Goal: Information Seeking & Learning: Learn about a topic

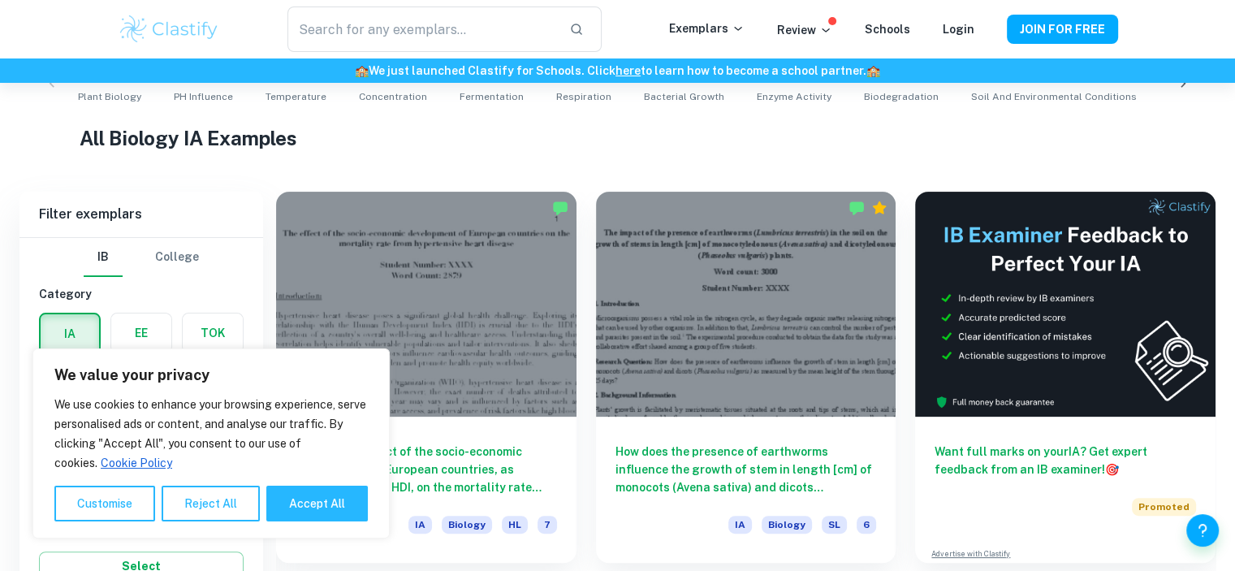
scroll to position [413, 0]
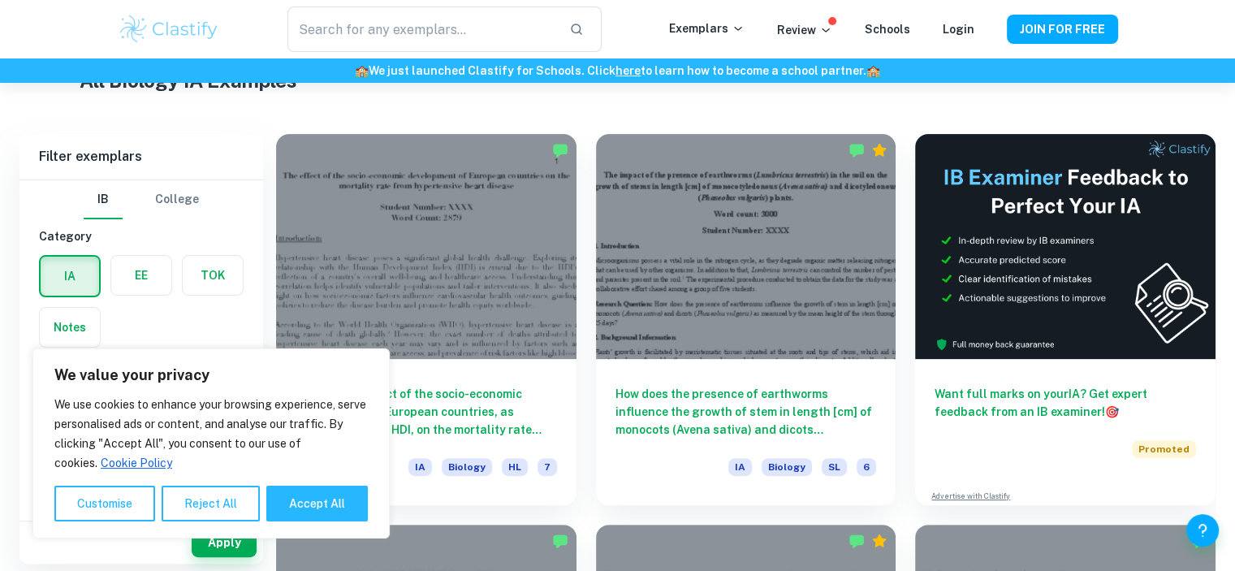
click at [326, 514] on button "Accept All" at bounding box center [316, 503] width 101 height 36
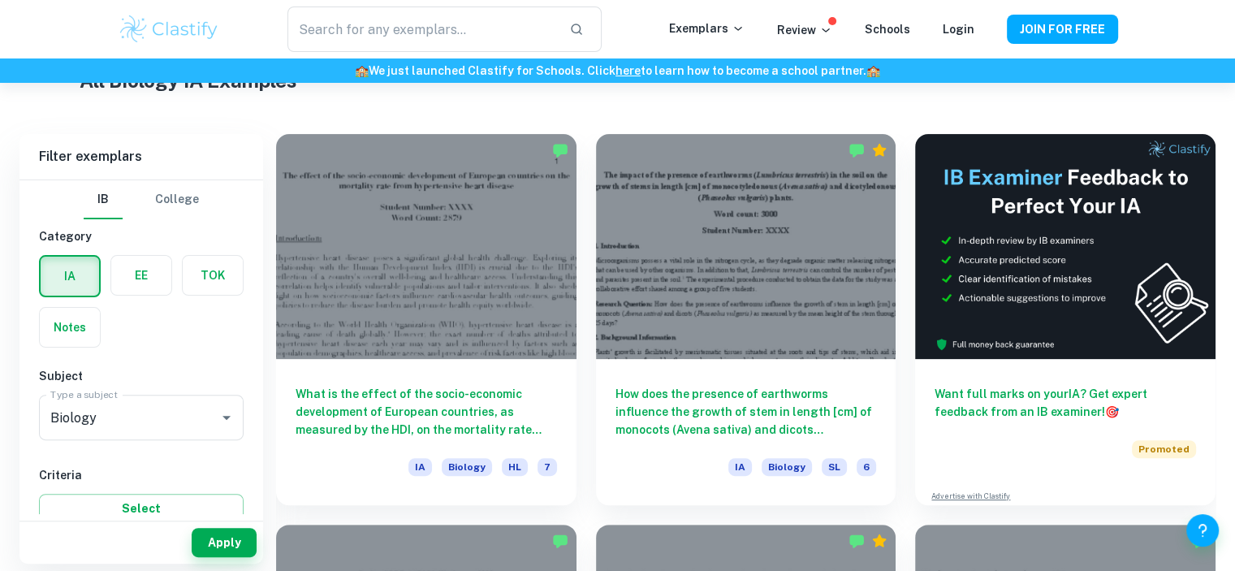
checkbox input "true"
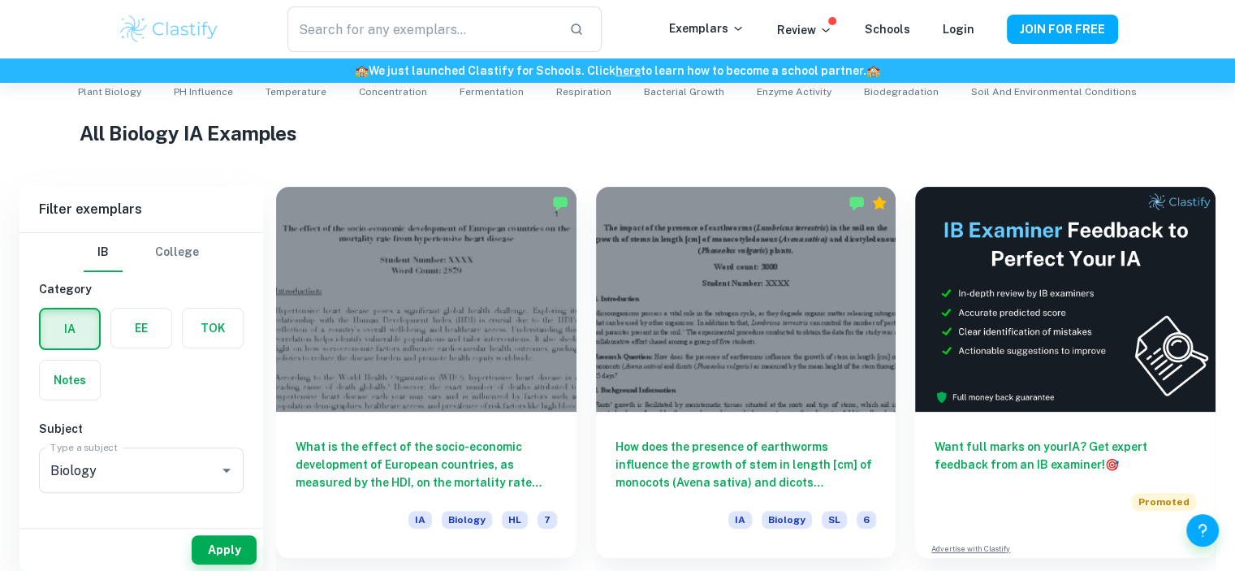
scroll to position [631, 0]
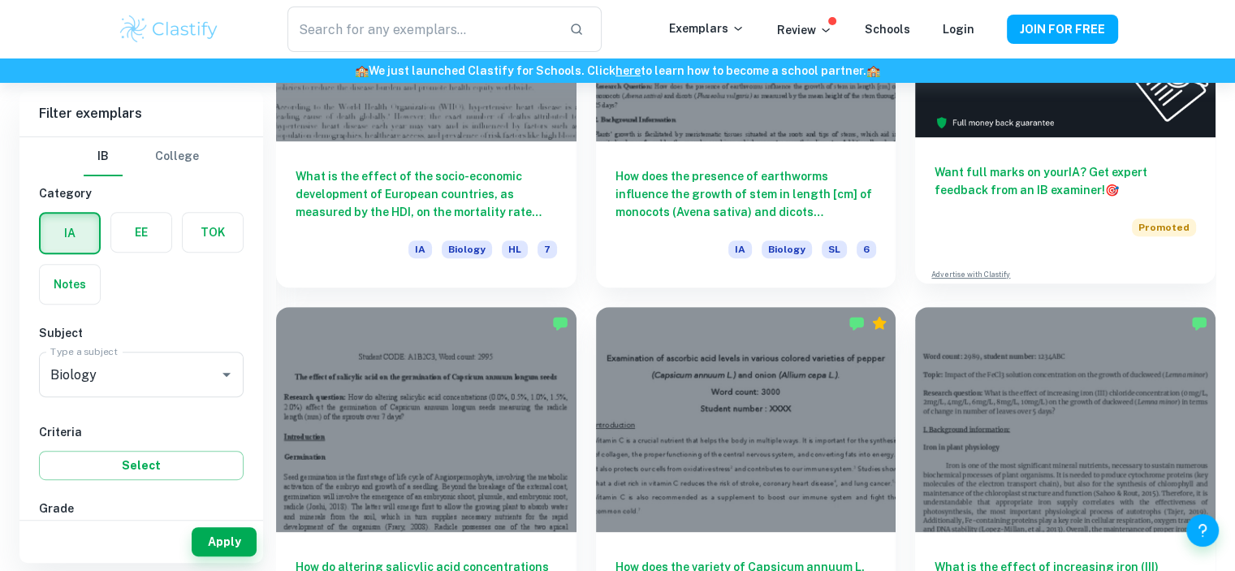
click at [1205, 201] on div "Want full marks on your IA ? Get expert feedback from an IB examiner! 🎯 Promoted" at bounding box center [1065, 196] width 300 height 119
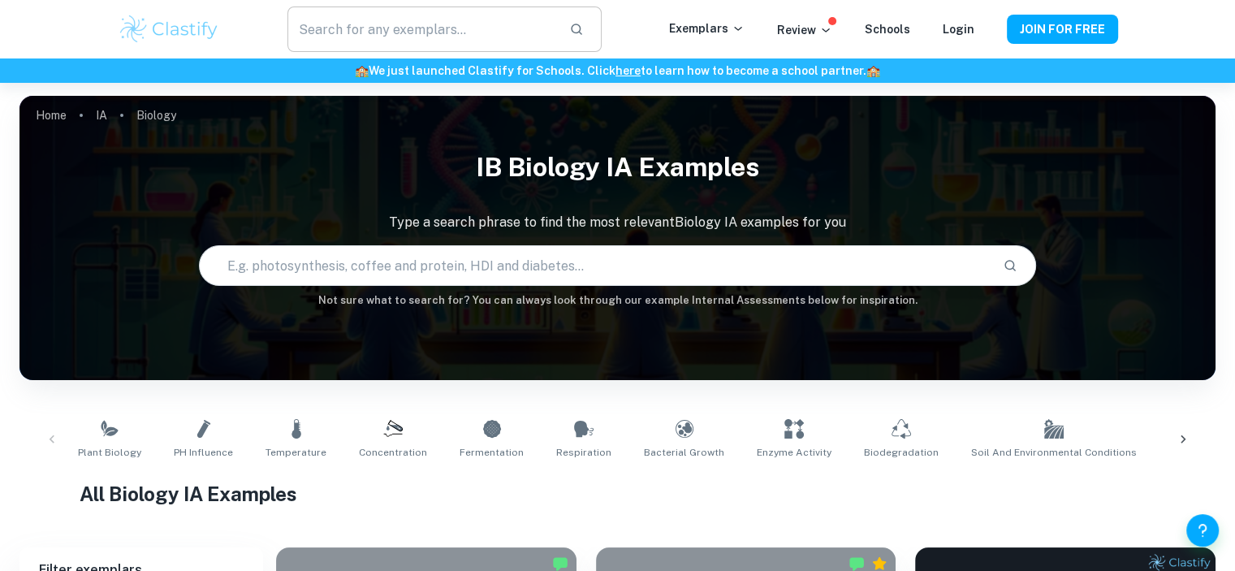
click at [345, 30] on input "text" at bounding box center [421, 28] width 268 height 45
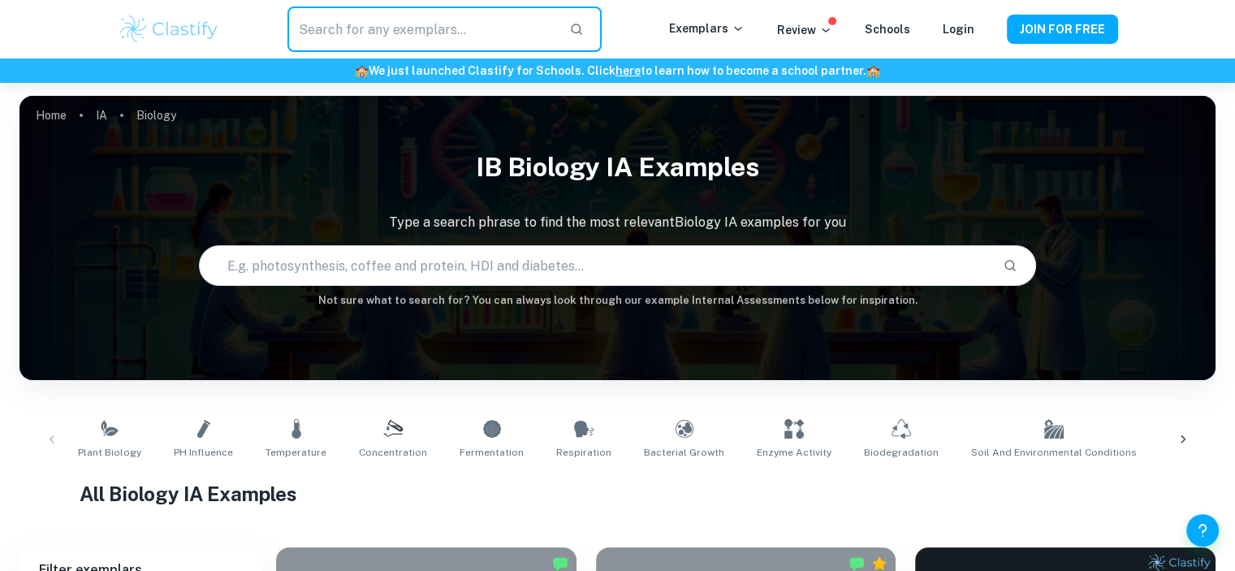
click at [345, 30] on input "text" at bounding box center [421, 28] width 268 height 45
paste input "What is the correlation between the Human Development Index (HDI) and the preva…"
type input "What is the correlation between the Human Development Index (HDI) and the preva…"
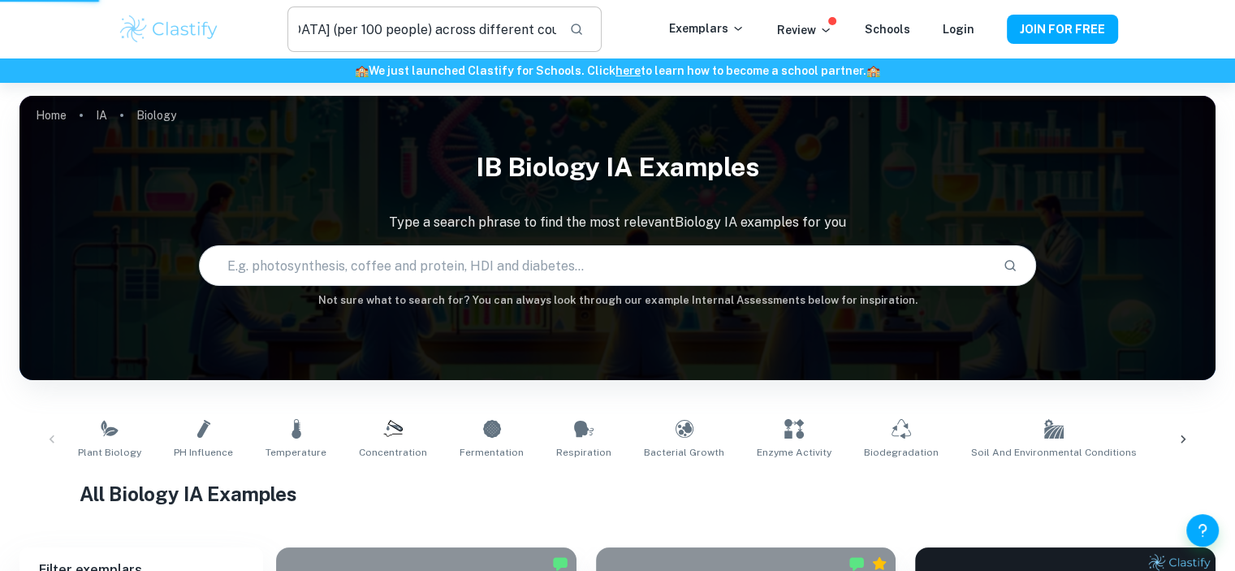
scroll to position [0, 0]
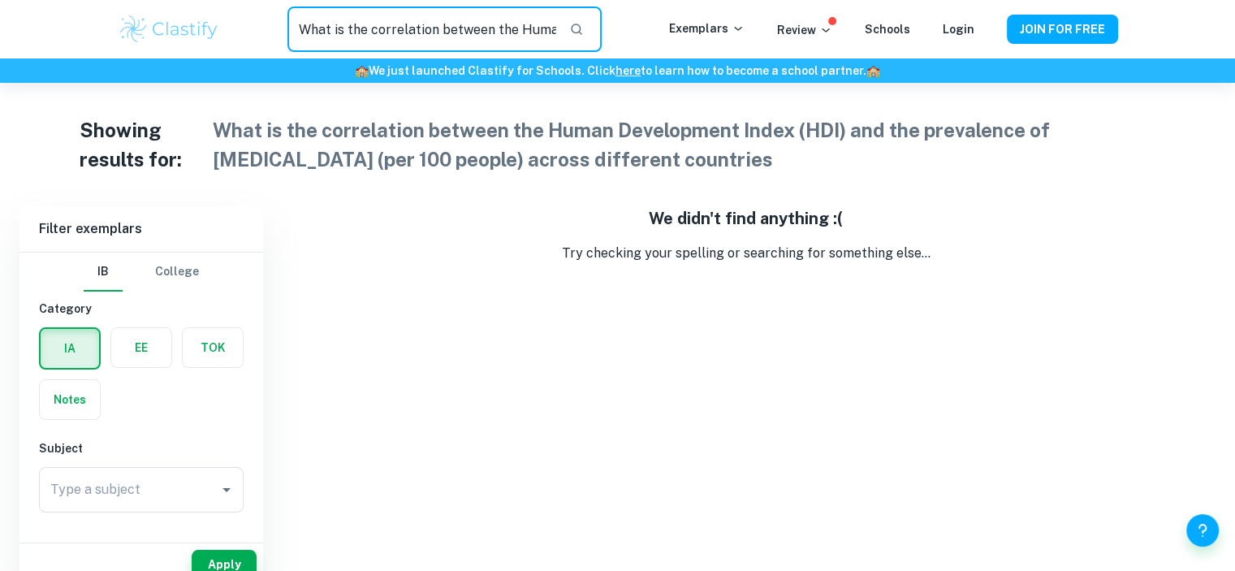
click at [547, 35] on input "What is the correlation between the Human Development Index (HDI) and the preva…" at bounding box center [421, 28] width 268 height 45
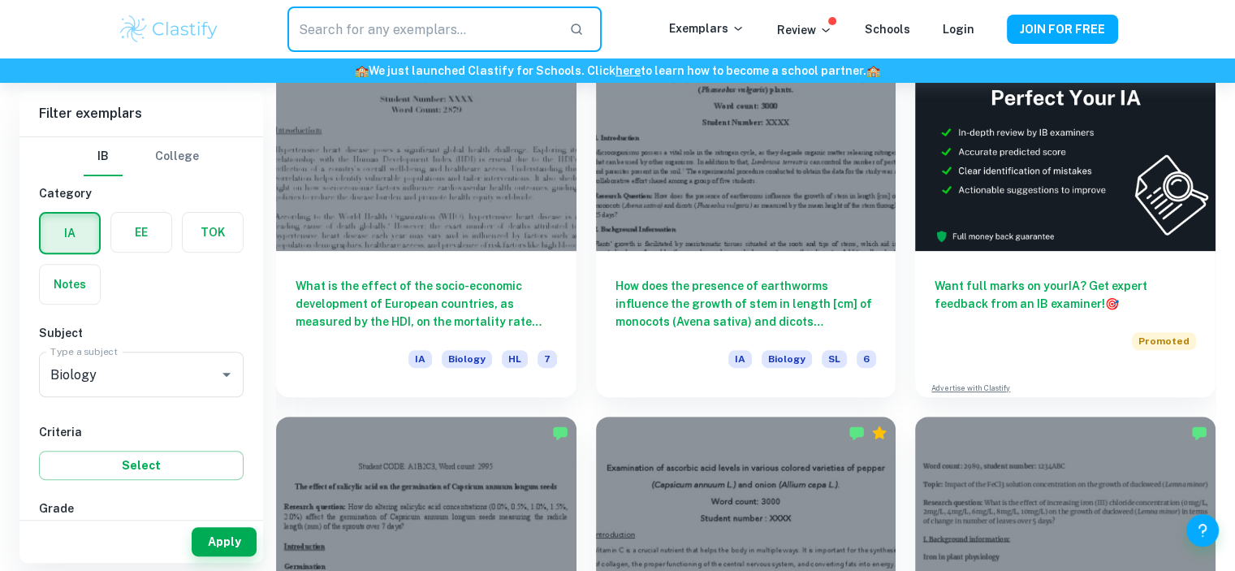
scroll to position [513, 0]
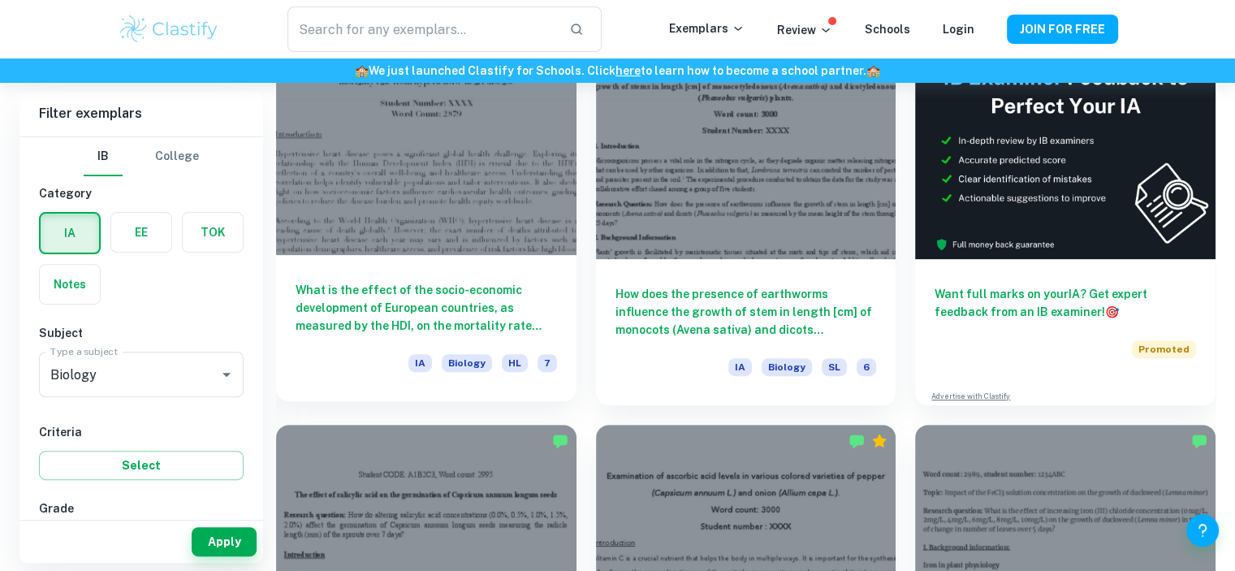
click at [392, 302] on h6 "What is the effect of the socio-economic development of European countries, as …" at bounding box center [426, 308] width 261 height 54
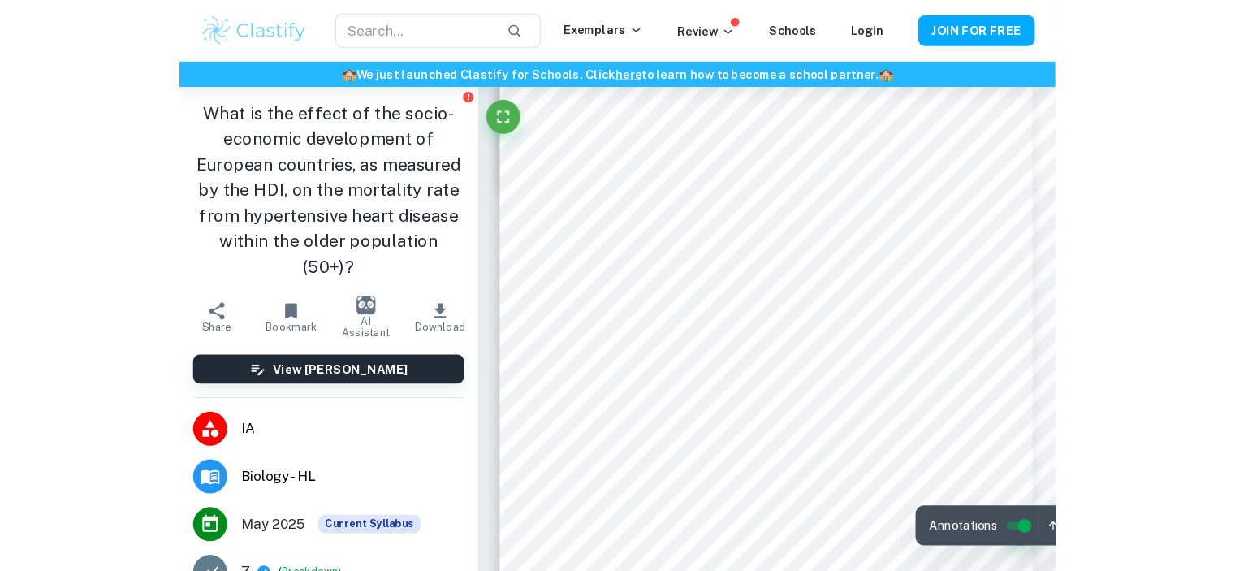
scroll to position [11525, 0]
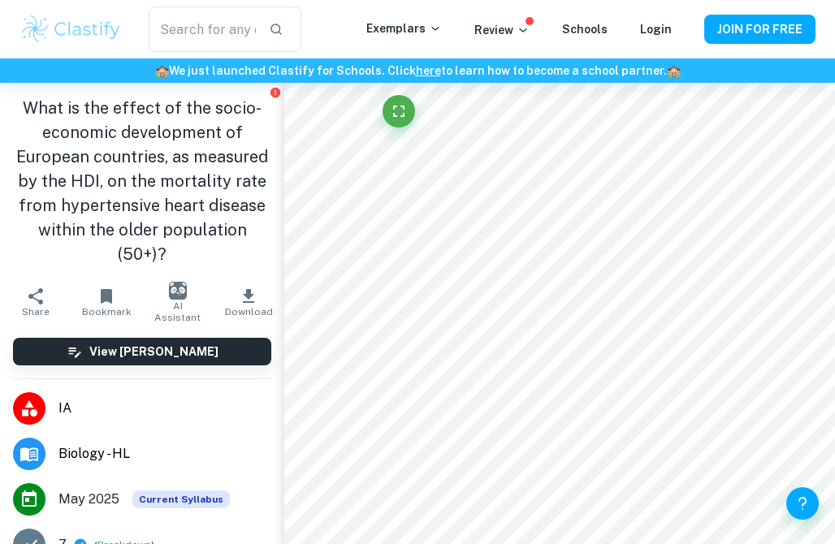
type input "11"
